Goal: Transaction & Acquisition: Purchase product/service

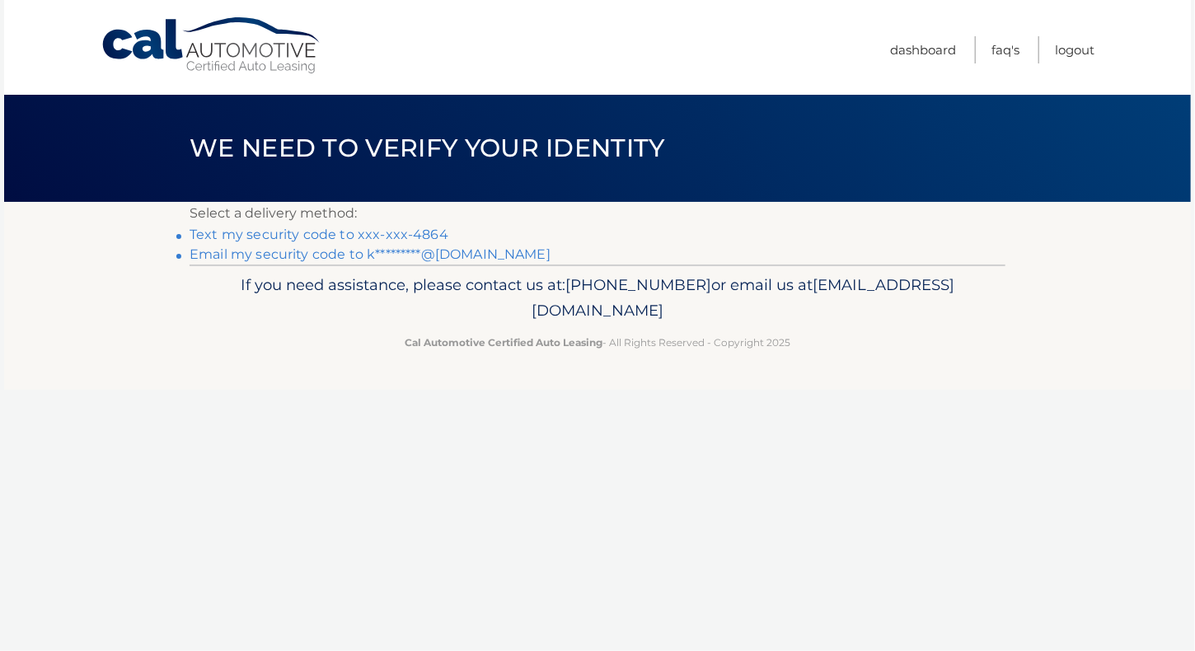
click at [415, 228] on link "Text my security code to xxx-xxx-4864" at bounding box center [319, 235] width 259 height 16
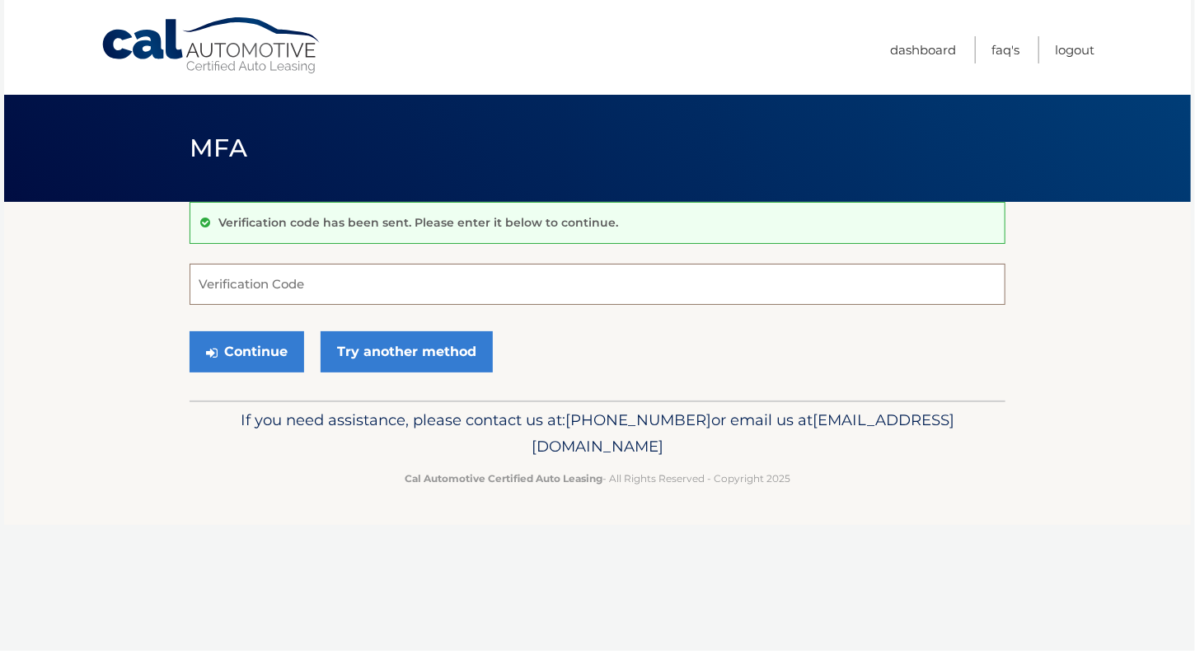
click at [321, 285] on input "Verification Code" at bounding box center [598, 284] width 816 height 41
type input "532079"
click at [257, 349] on button "Continue" at bounding box center [247, 351] width 115 height 41
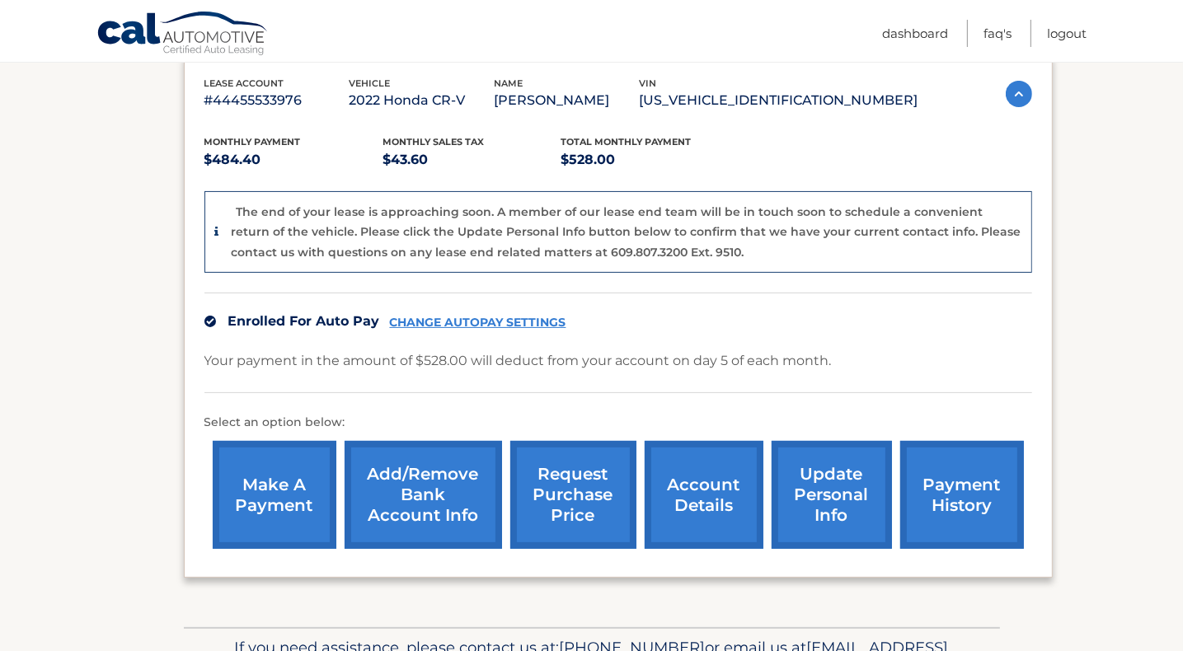
scroll to position [384, 0]
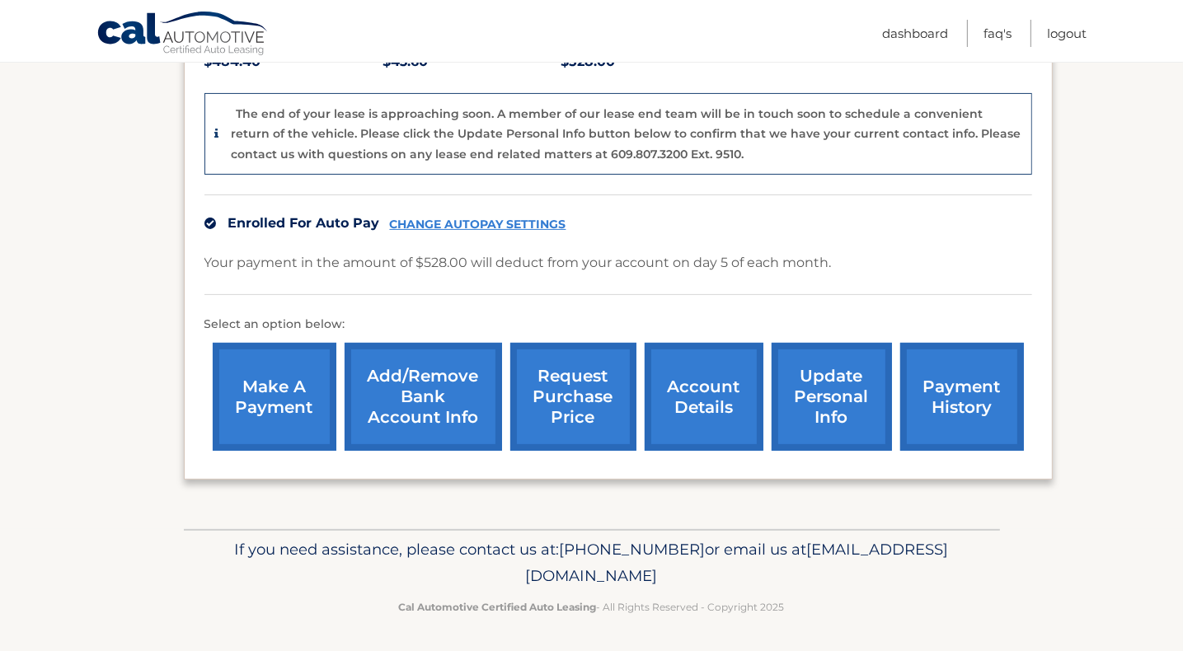
click at [711, 399] on link "account details" at bounding box center [704, 397] width 119 height 108
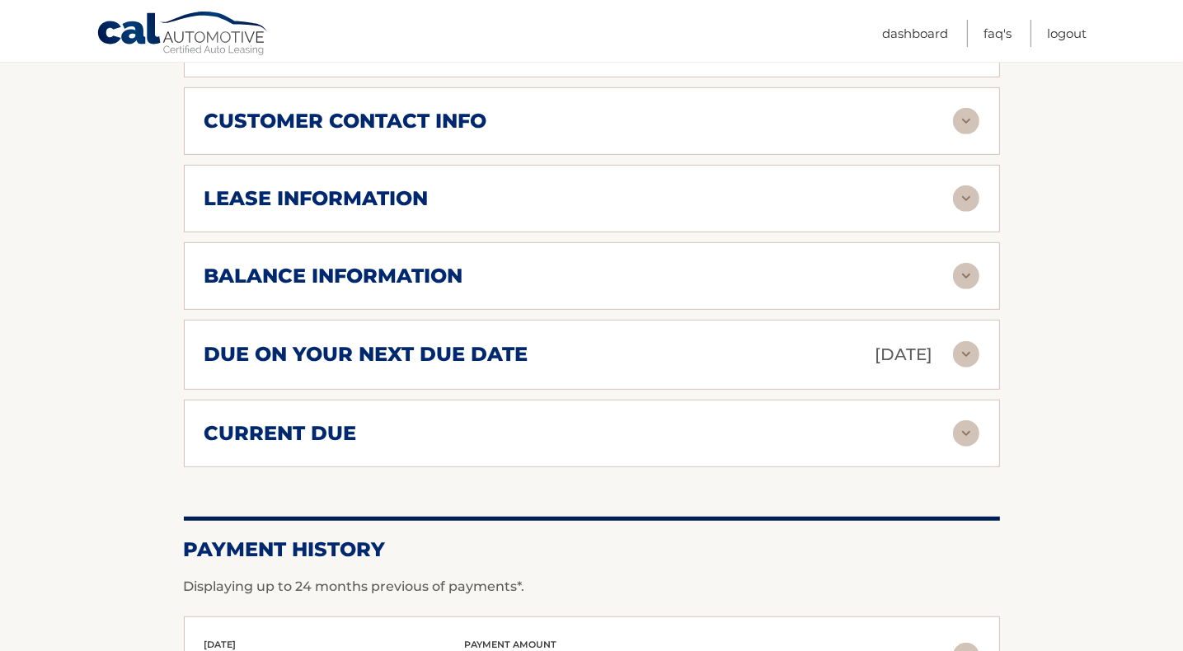
scroll to position [795, 0]
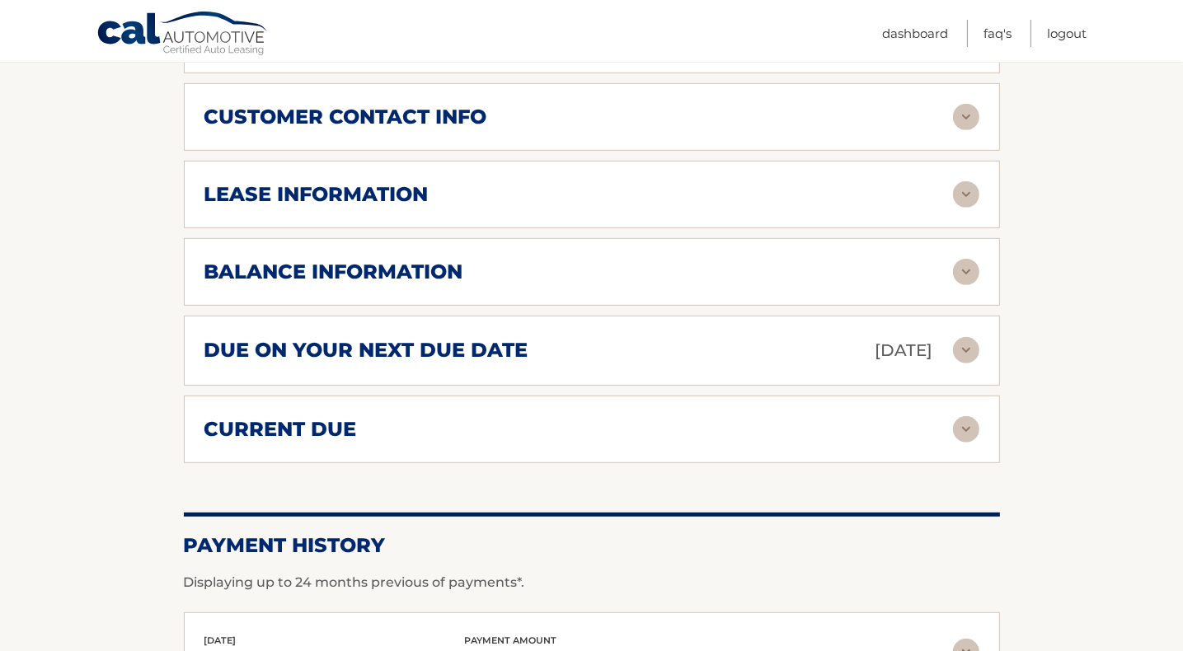
click at [967, 261] on img at bounding box center [966, 272] width 26 height 26
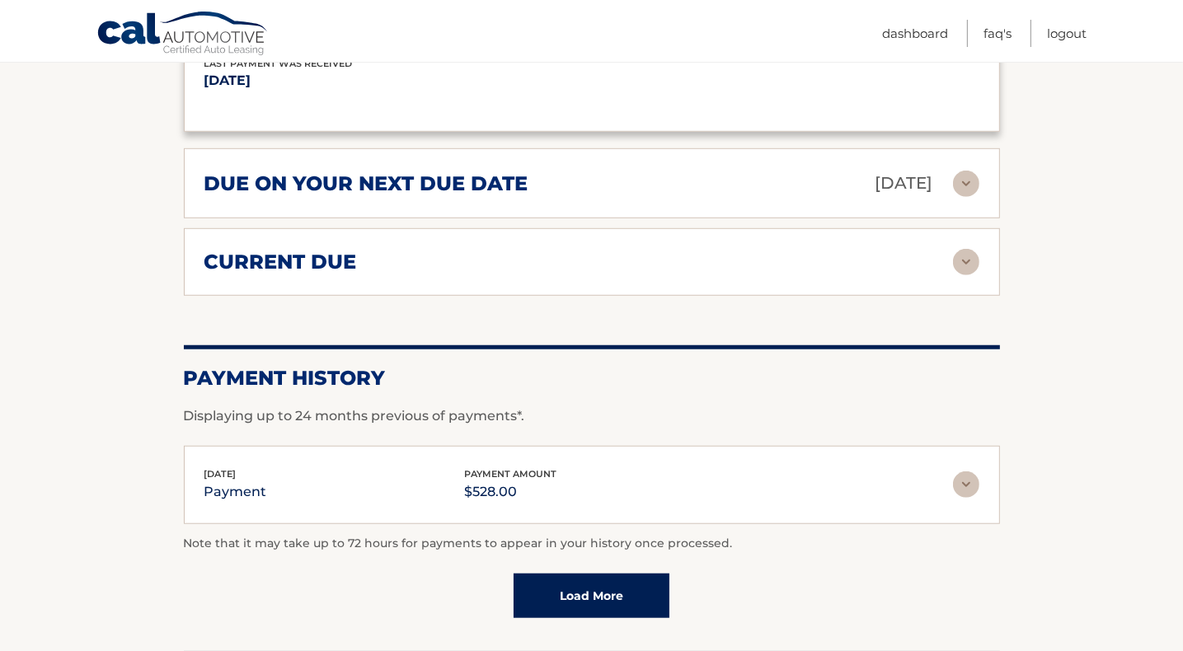
scroll to position [1161, 0]
click at [969, 259] on img at bounding box center [966, 262] width 26 height 26
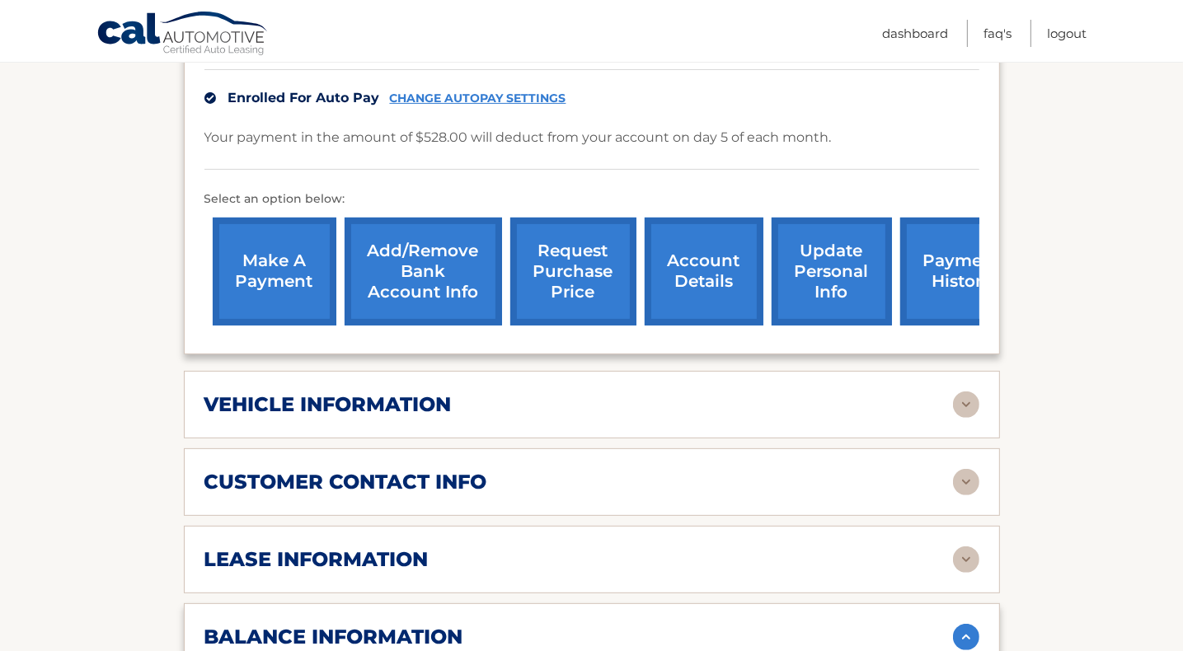
scroll to position [429, 0]
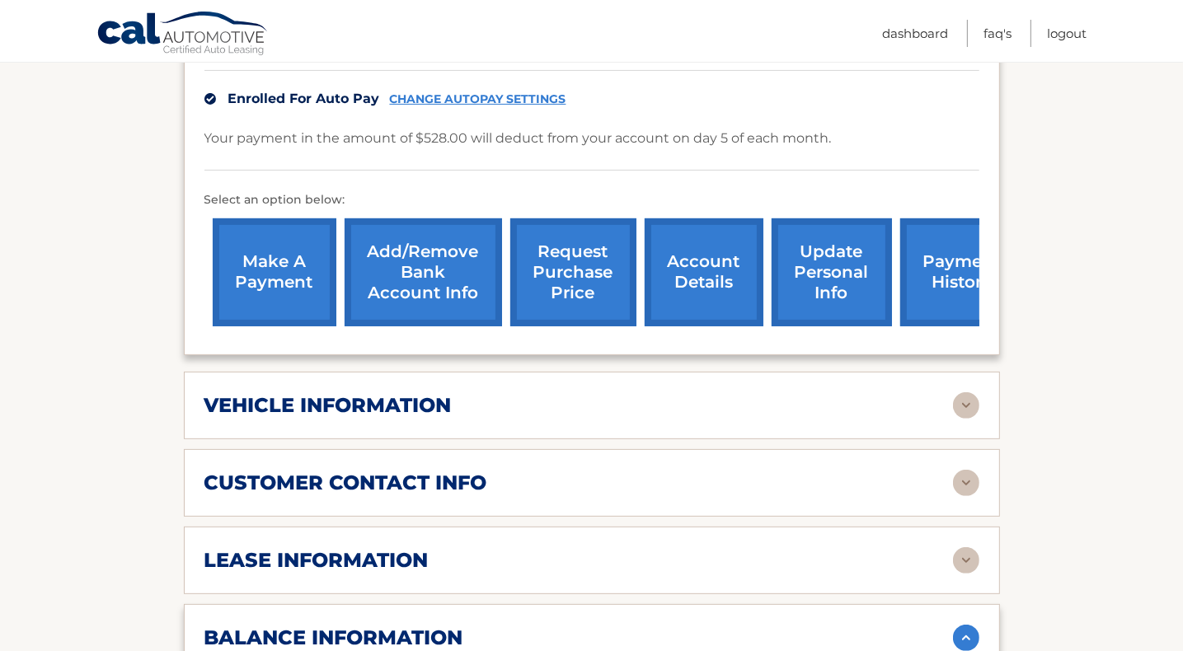
click at [277, 265] on link "make a payment" at bounding box center [275, 272] width 124 height 108
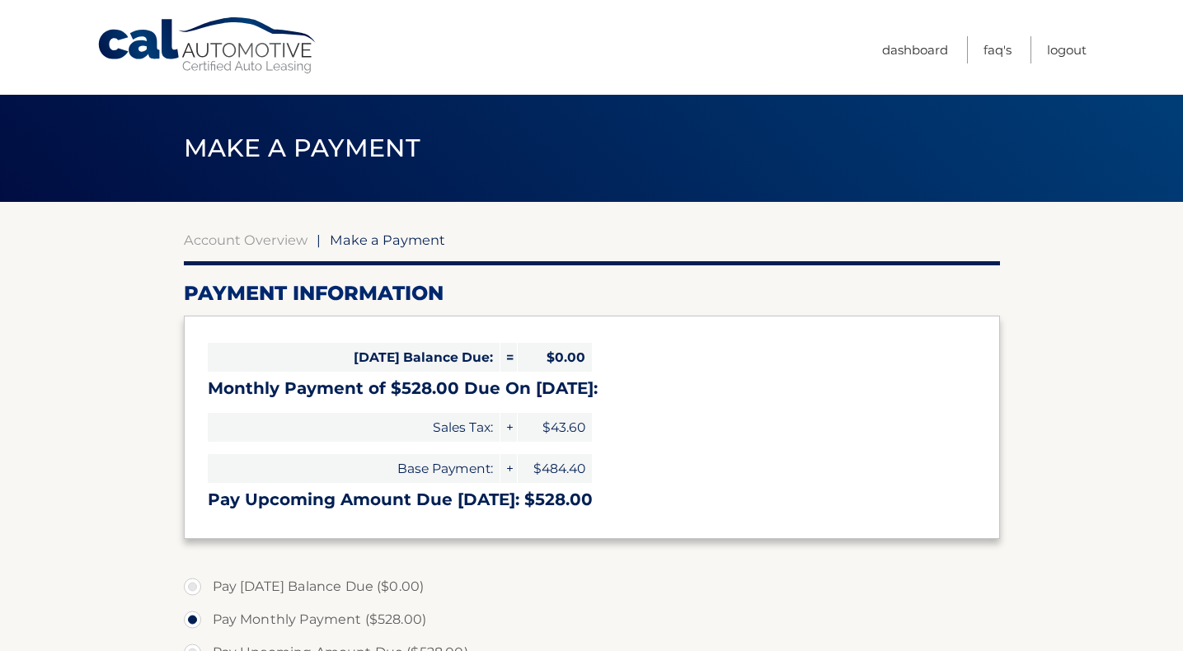
select select "ZGQ1Yjk2OWUtYmQyMS00OTRiLTk2MzItMDBmZDU2MWMxNWMy"
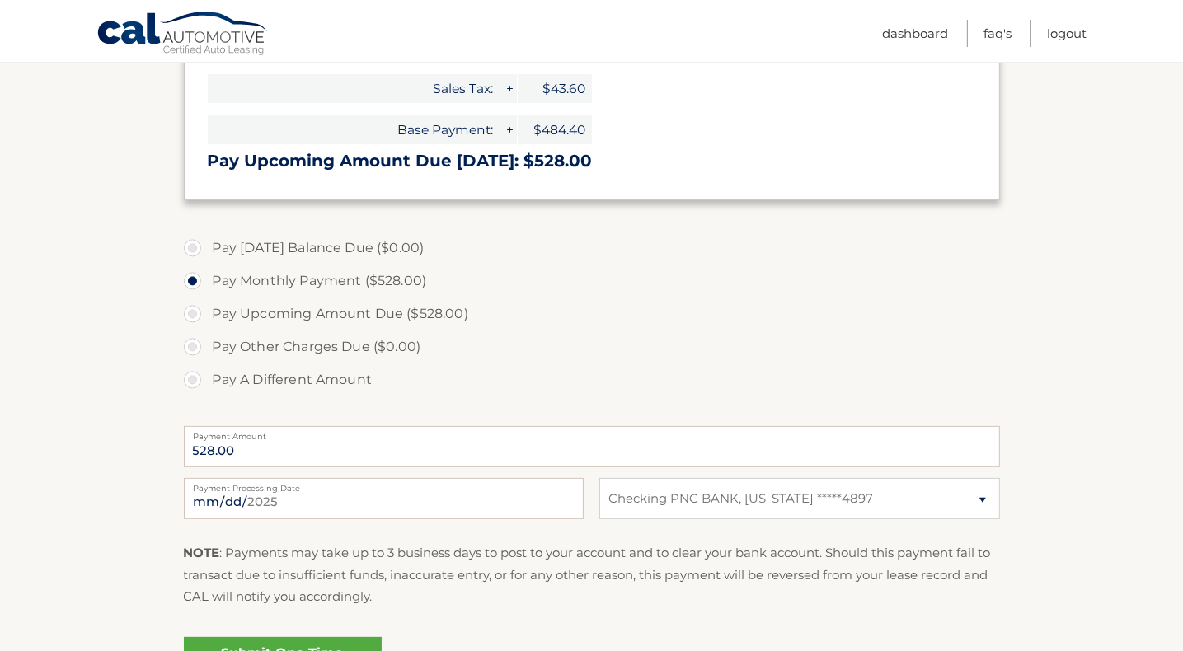
scroll to position [340, 0]
click at [195, 377] on label "Pay A Different Amount" at bounding box center [592, 379] width 816 height 33
click at [195, 377] on input "Pay A Different Amount" at bounding box center [198, 376] width 16 height 26
radio input "true"
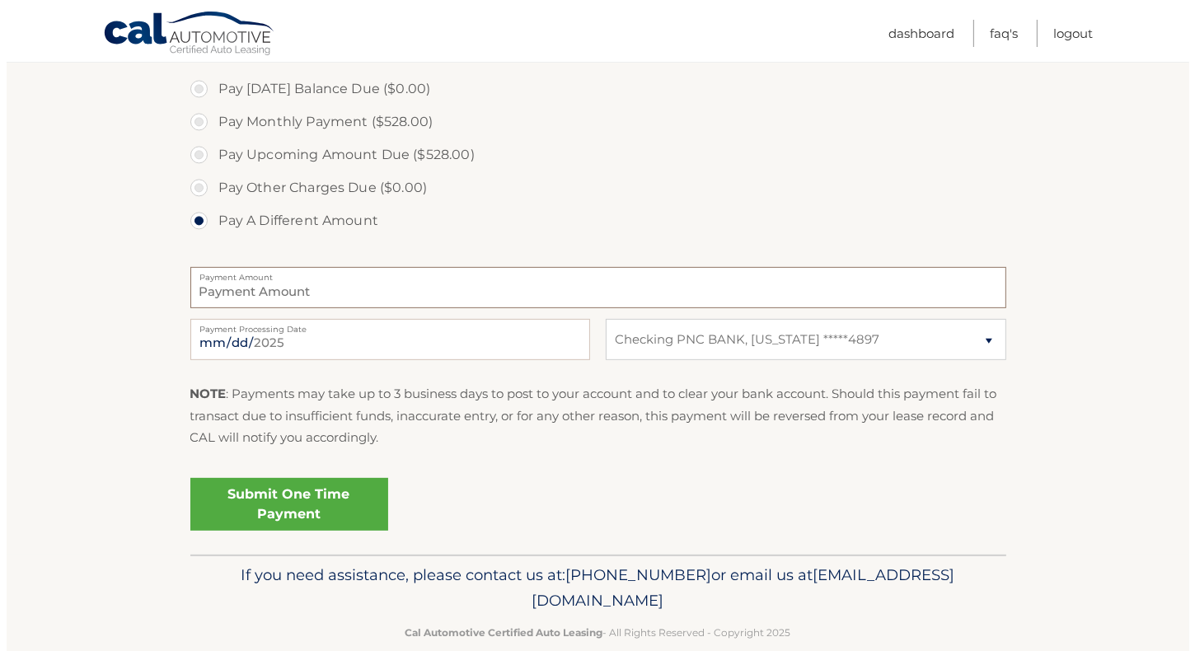
scroll to position [525, 0]
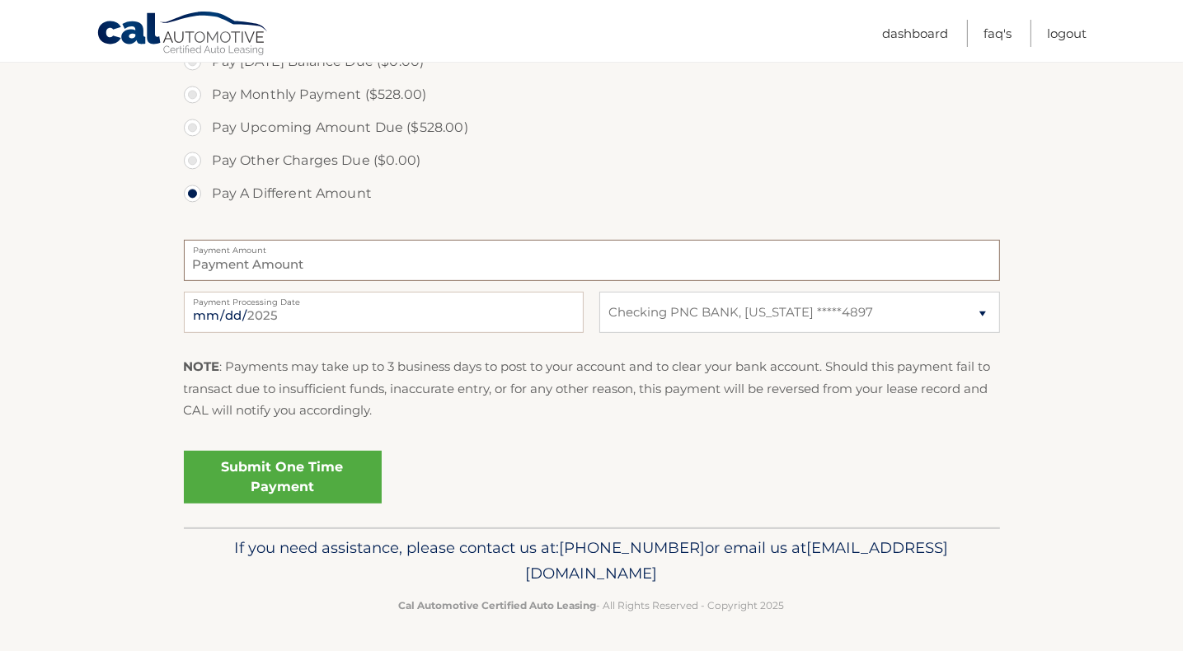
click at [326, 252] on input "Payment Amount" at bounding box center [592, 260] width 816 height 41
click at [198, 261] on input "1056.00" at bounding box center [592, 260] width 816 height 41
type input "1056.00"
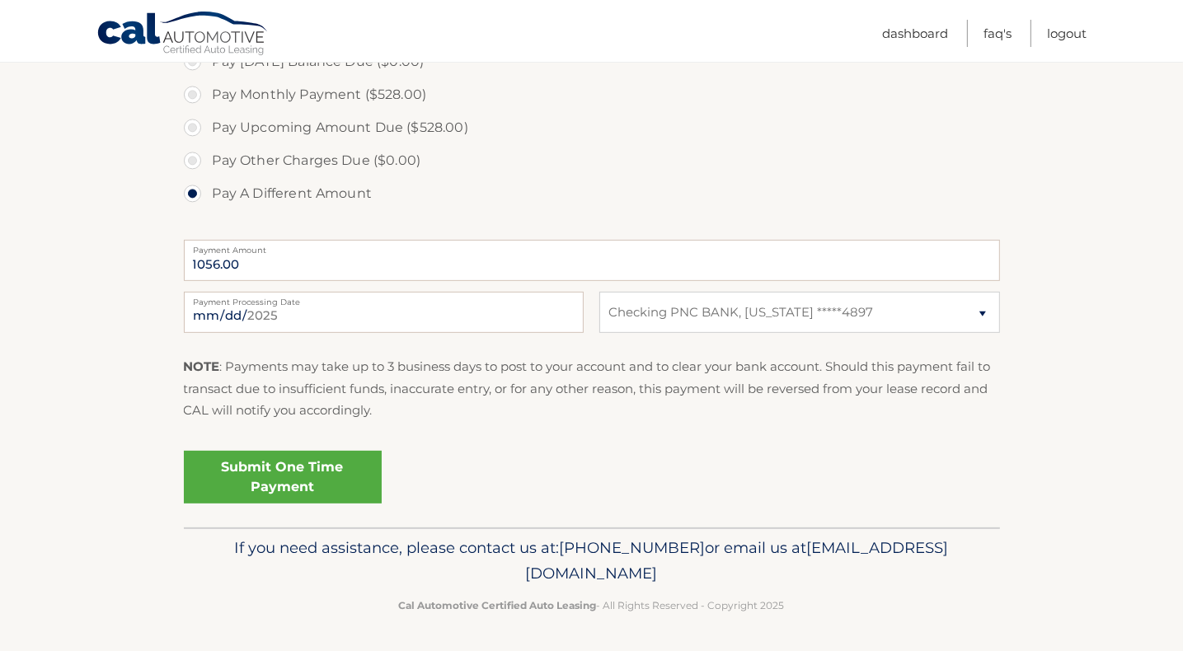
click at [274, 481] on link "Submit One Time Payment" at bounding box center [283, 477] width 198 height 53
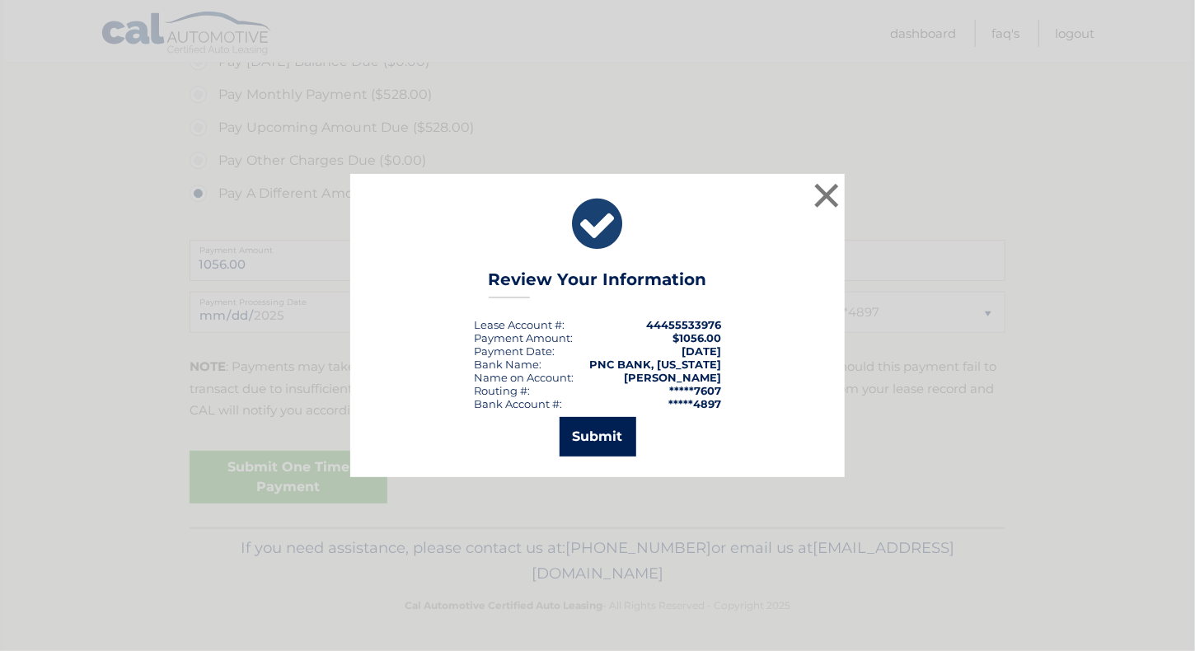
click at [587, 442] on button "Submit" at bounding box center [598, 437] width 77 height 40
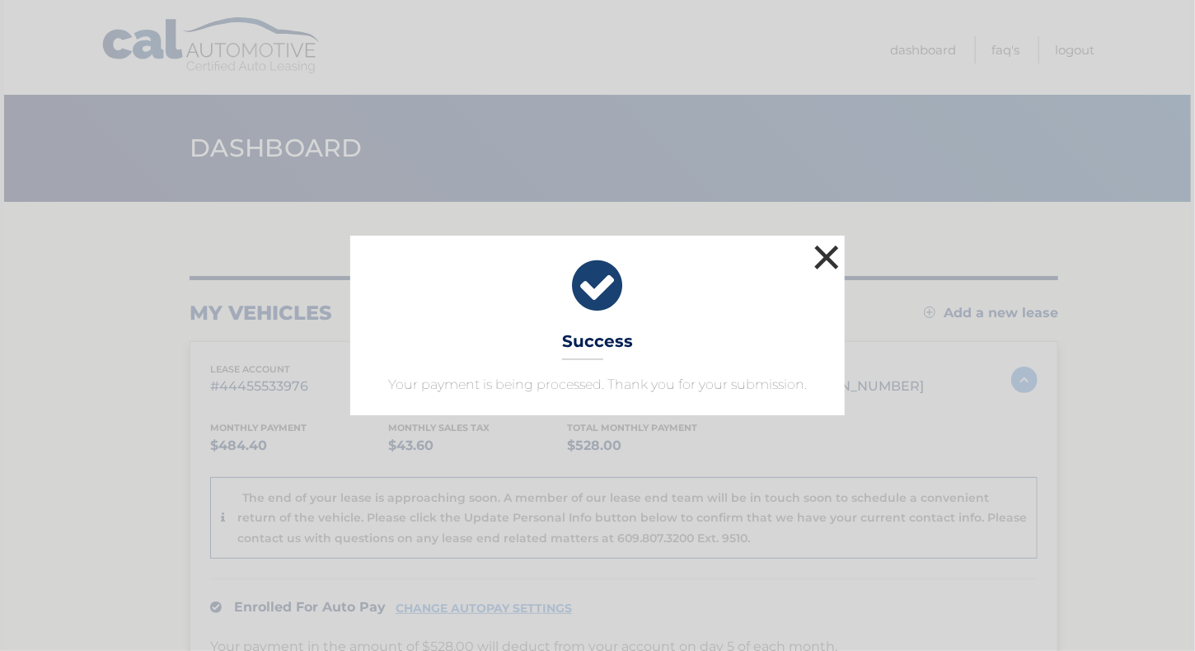
click at [837, 252] on button "×" at bounding box center [826, 257] width 33 height 33
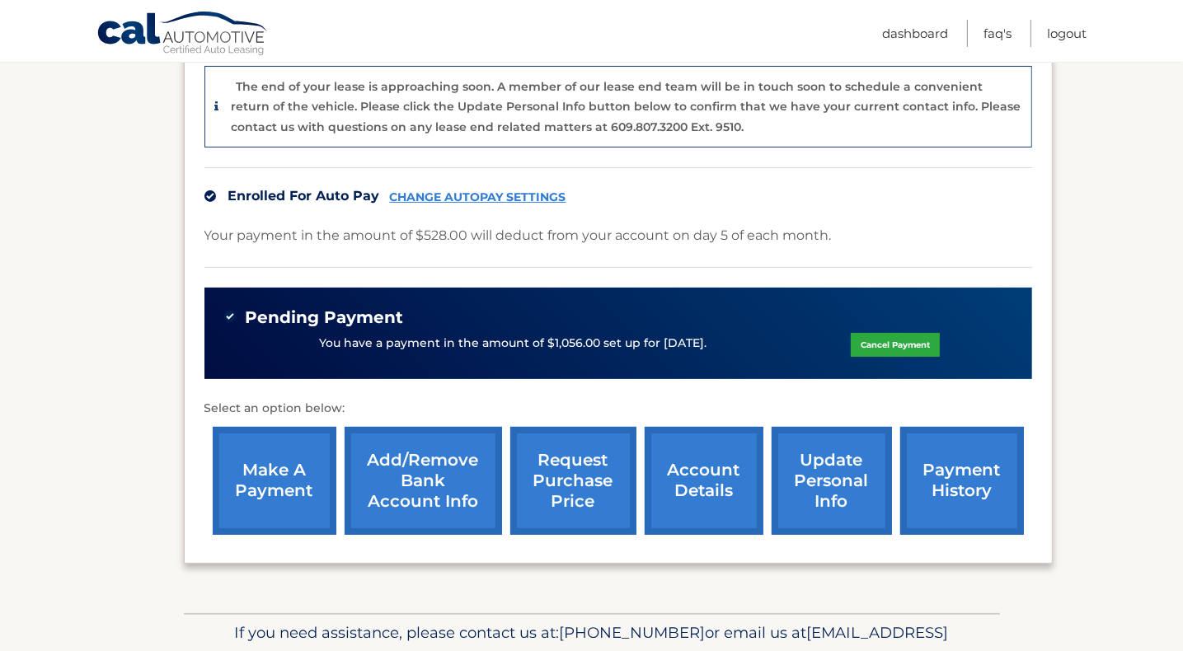
scroll to position [422, 0]
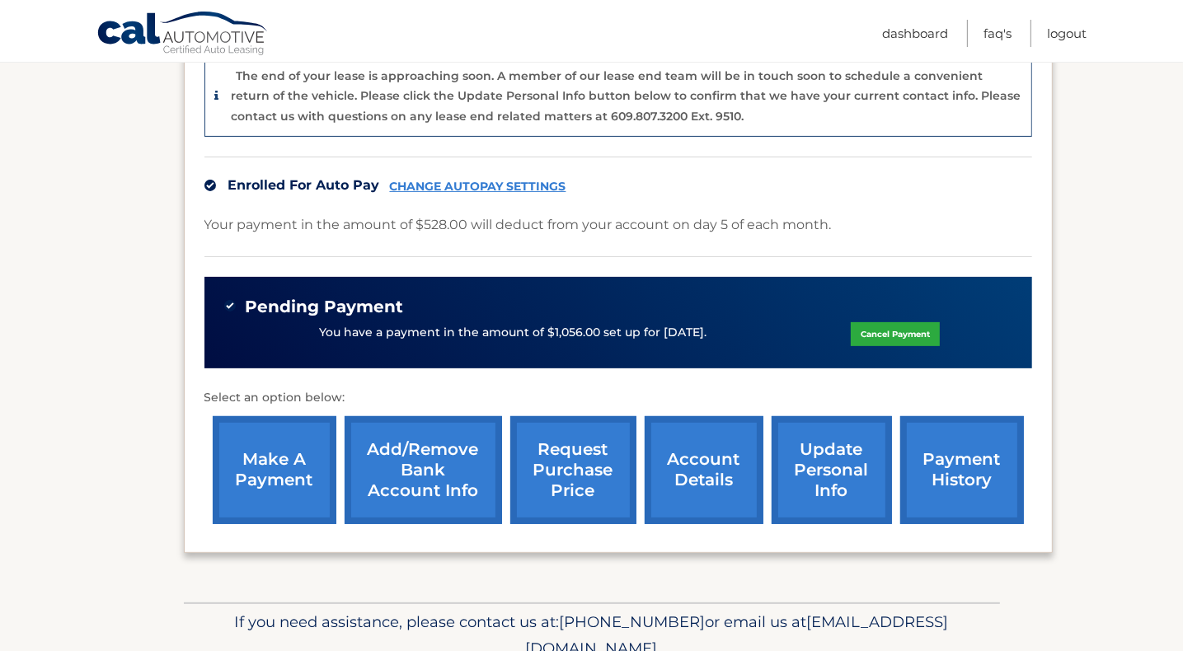
click at [956, 462] on link "payment history" at bounding box center [962, 470] width 124 height 108
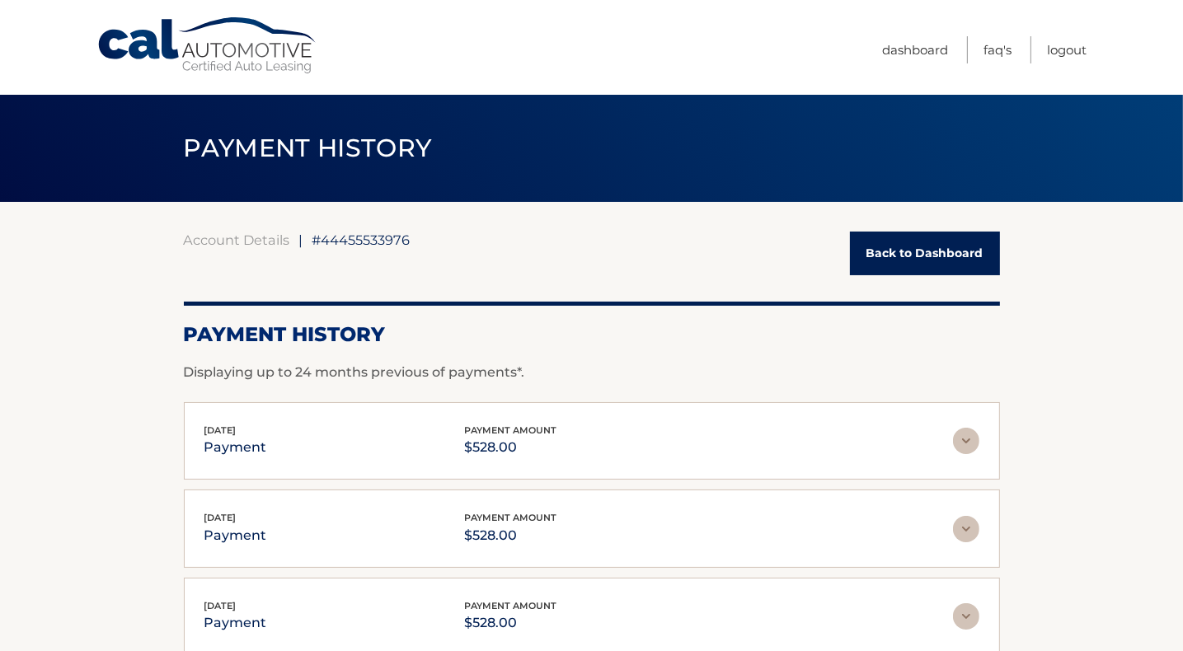
click at [955, 256] on link "Back to Dashboard" at bounding box center [925, 254] width 150 height 44
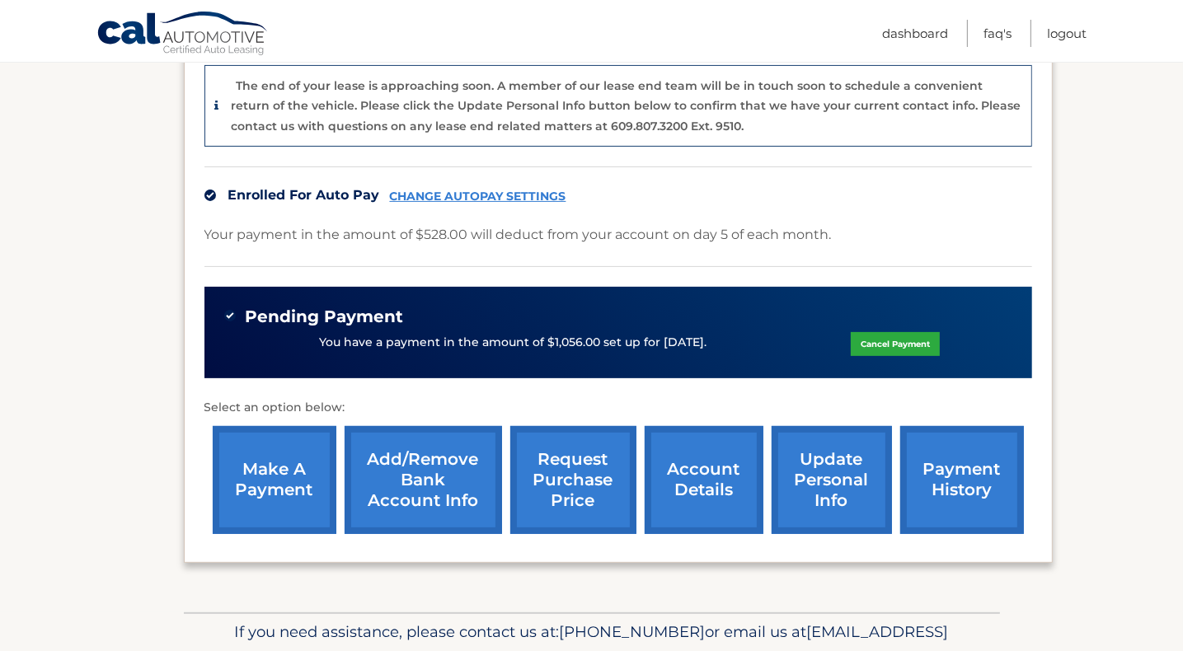
scroll to position [418, 0]
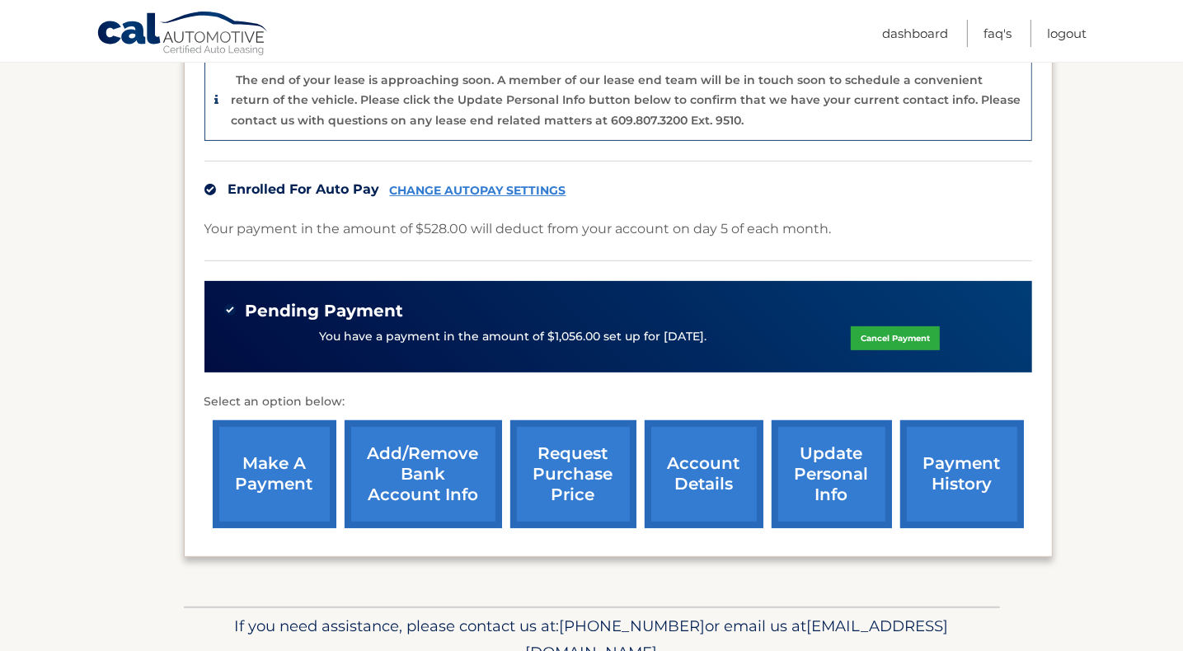
click at [477, 188] on link "CHANGE AUTOPAY SETTINGS" at bounding box center [478, 191] width 176 height 14
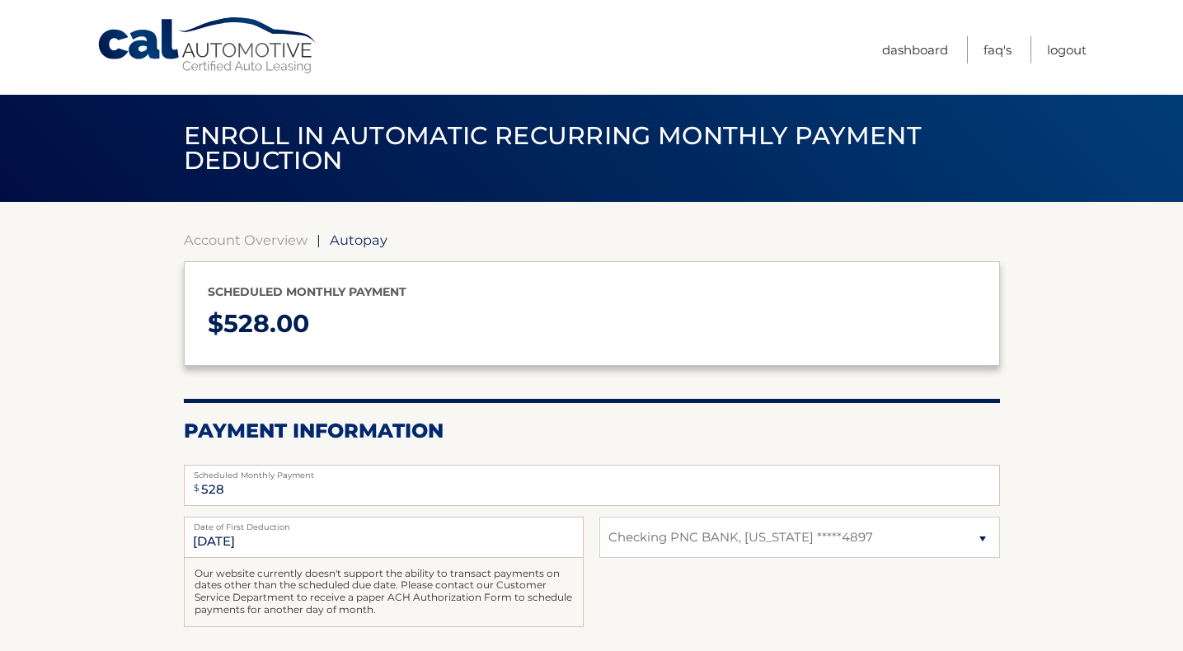
select select "ZGQ1Yjk2OWUtYmQyMS00OTRiLTk2MzItMDBmZDU2MWMxNWMy"
